Goal: Task Accomplishment & Management: Manage account settings

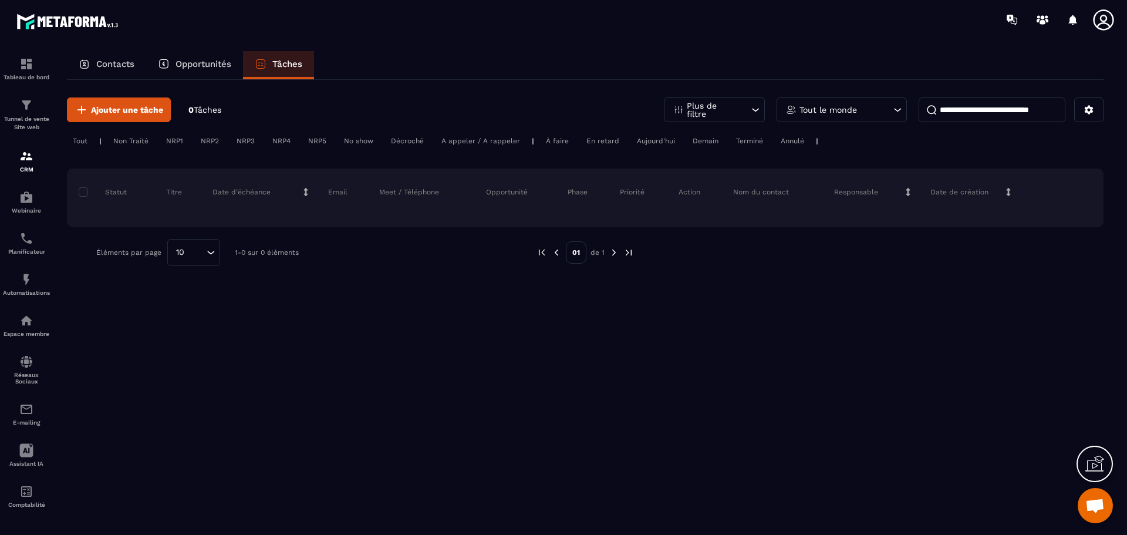
scroll to position [4209, 0]
click at [228, 58] on div "Opportunités" at bounding box center [194, 65] width 97 height 28
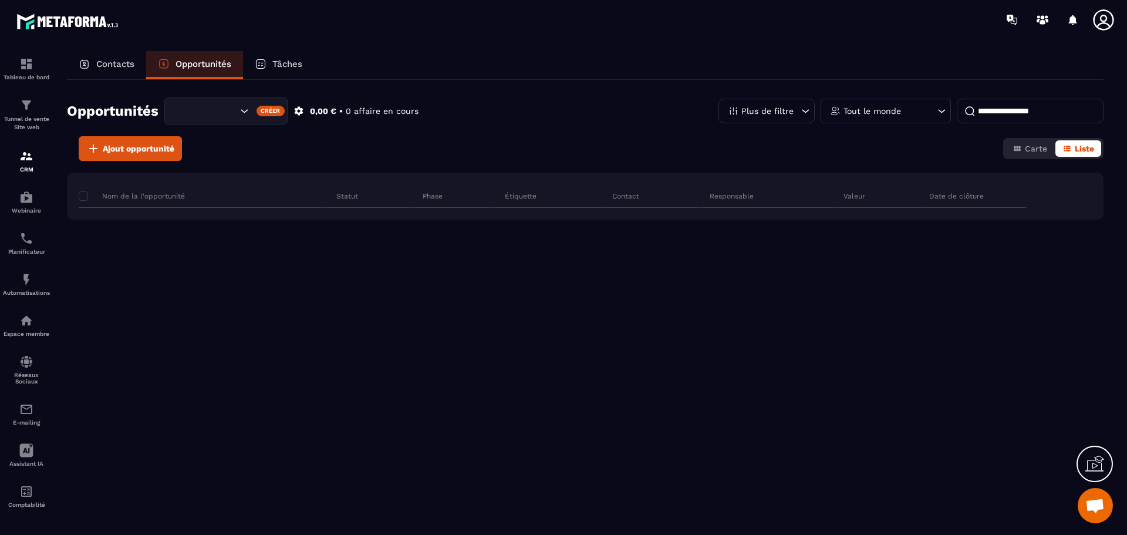
click at [138, 65] on div "Contacts" at bounding box center [106, 65] width 79 height 28
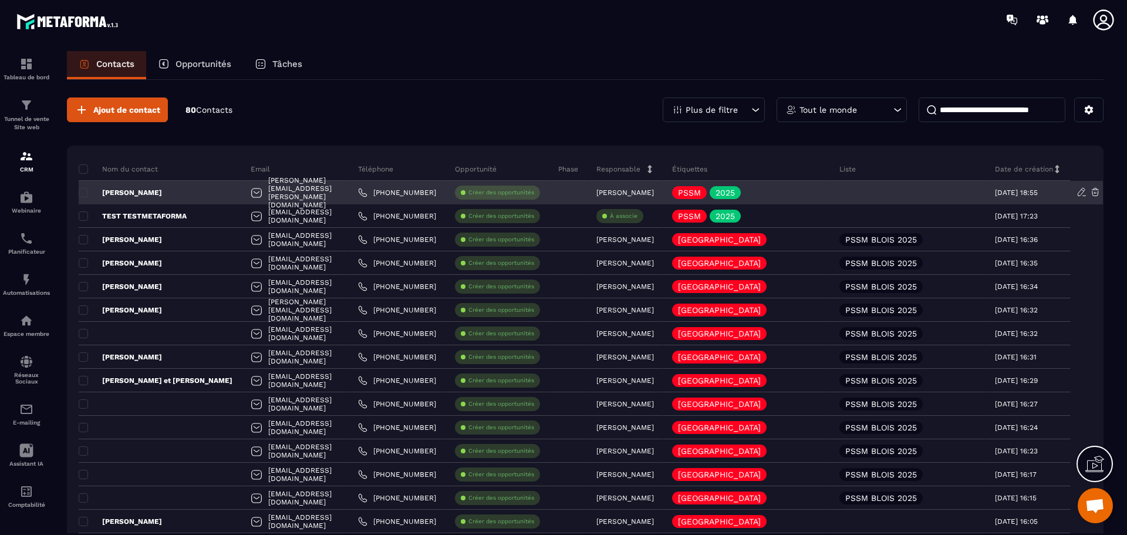
click at [930, 199] on div at bounding box center [909, 192] width 156 height 23
click at [909, 189] on div at bounding box center [909, 192] width 156 height 23
click at [968, 191] on div at bounding box center [909, 192] width 156 height 23
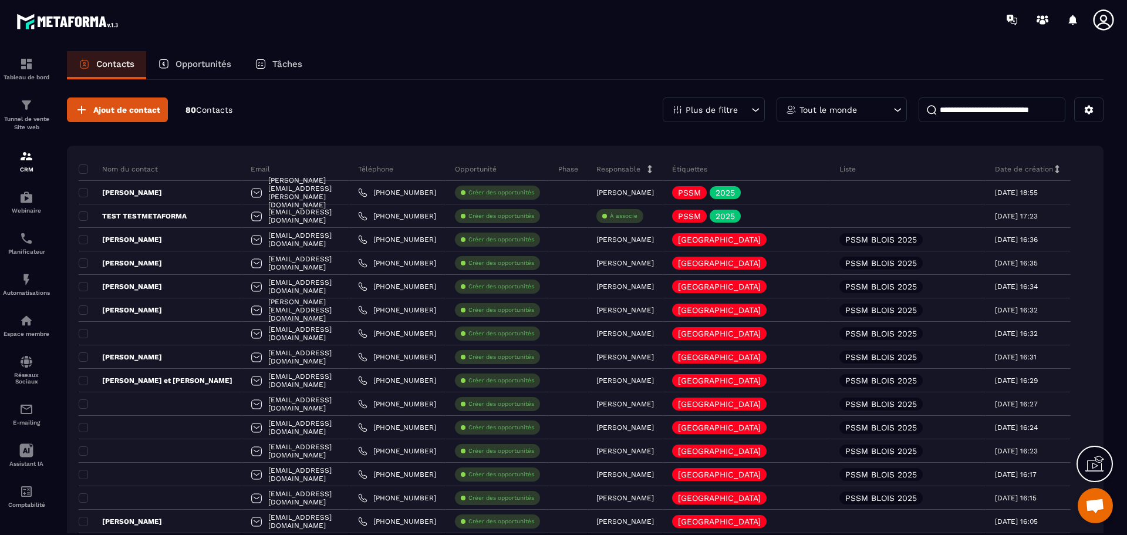
click at [578, 166] on p "Phase" at bounding box center [568, 168] width 20 height 9
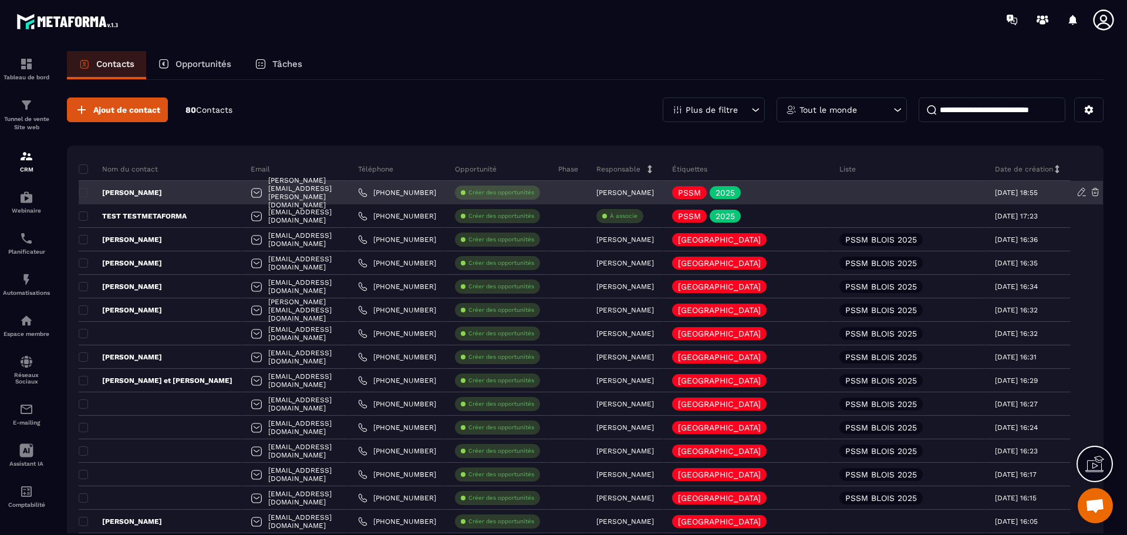
click at [588, 197] on div at bounding box center [569, 192] width 38 height 23
click at [901, 189] on div at bounding box center [909, 192] width 156 height 23
click at [87, 191] on td "[PERSON_NAME]" at bounding box center [160, 192] width 163 height 23
click at [85, 191] on span at bounding box center [83, 192] width 9 height 9
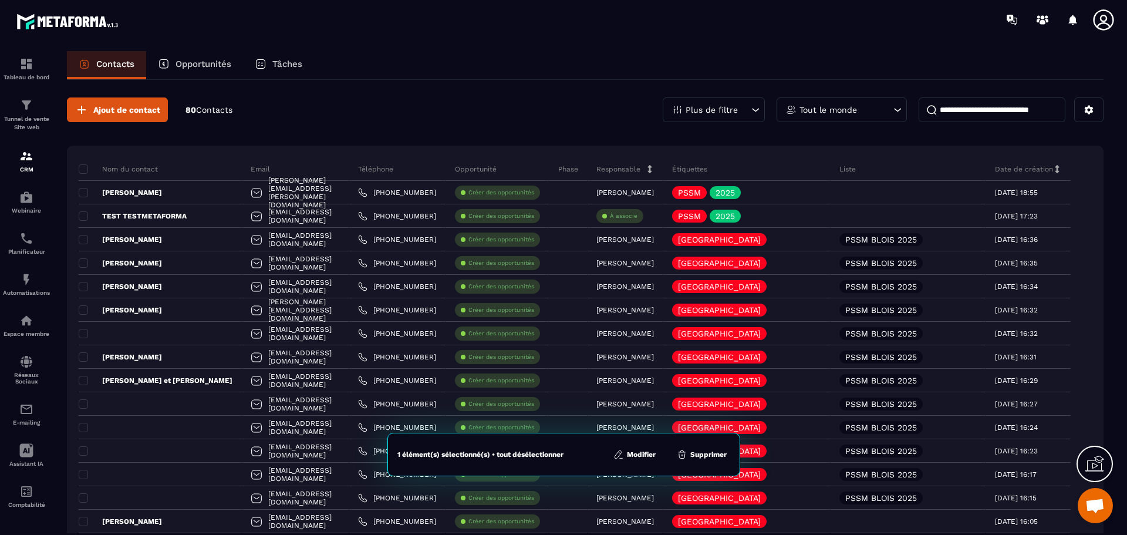
click at [635, 453] on button "Modifier" at bounding box center [634, 455] width 49 height 12
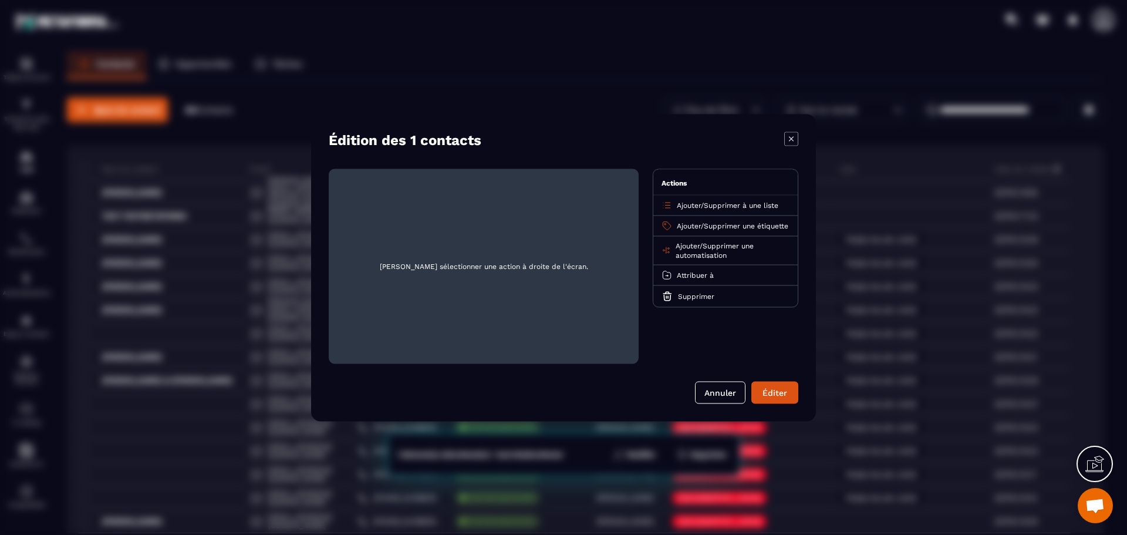
click at [684, 204] on span "Ajouter" at bounding box center [689, 205] width 24 height 8
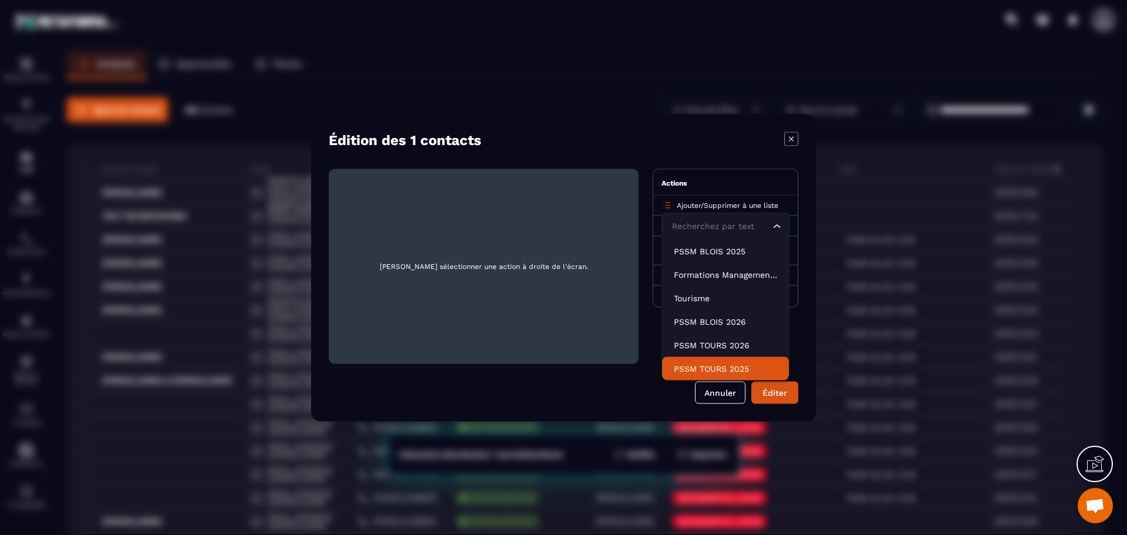
click at [731, 369] on p "PSSM TOURS 2025" at bounding box center [725, 368] width 103 height 12
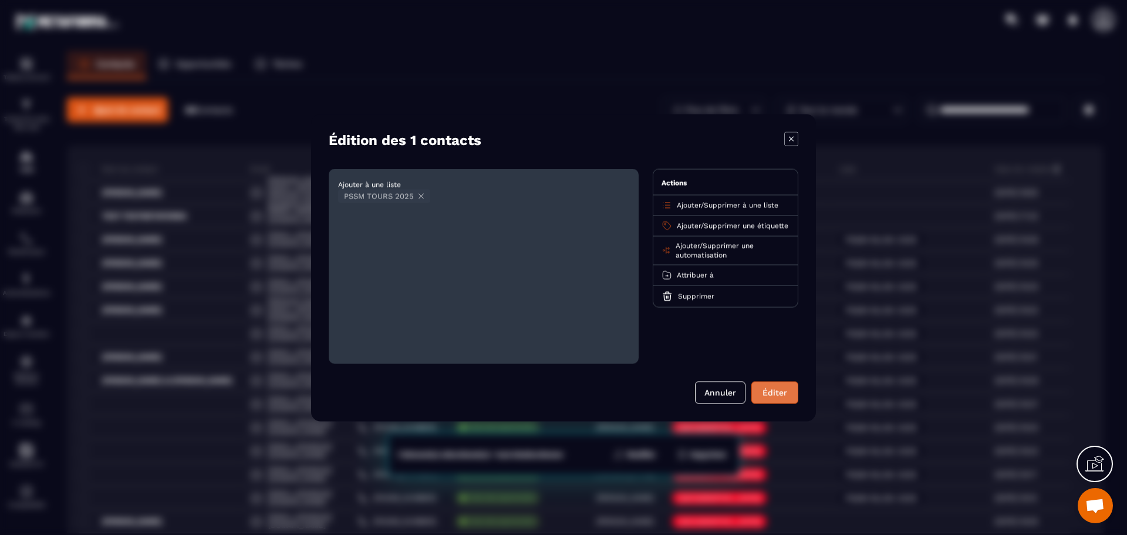
click at [781, 394] on button "Éditer" at bounding box center [775, 392] width 47 height 22
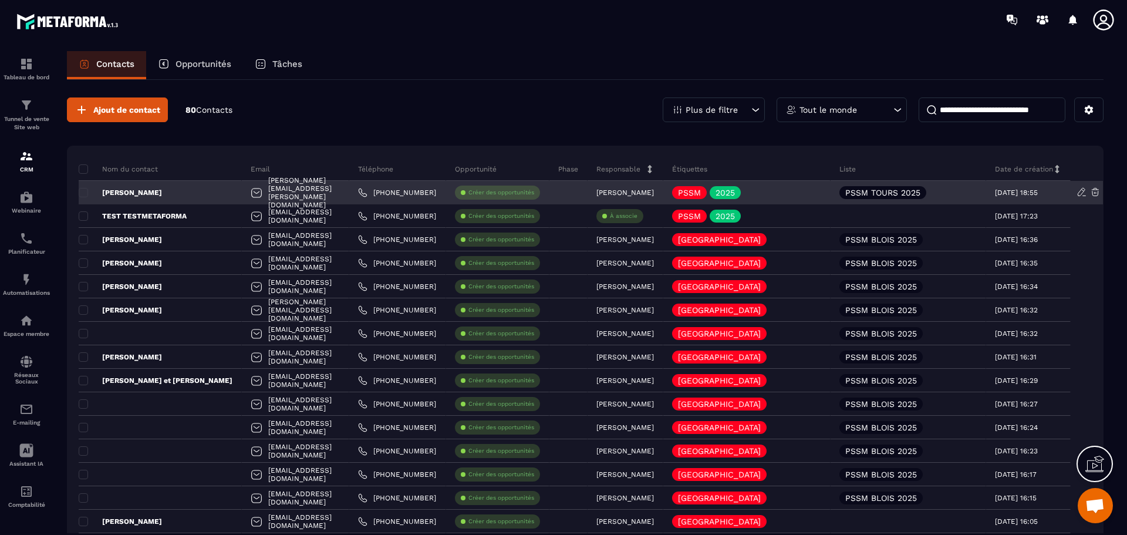
click at [139, 196] on p "[PERSON_NAME]" at bounding box center [120, 192] width 83 height 9
